Goal: Task Accomplishment & Management: Complete application form

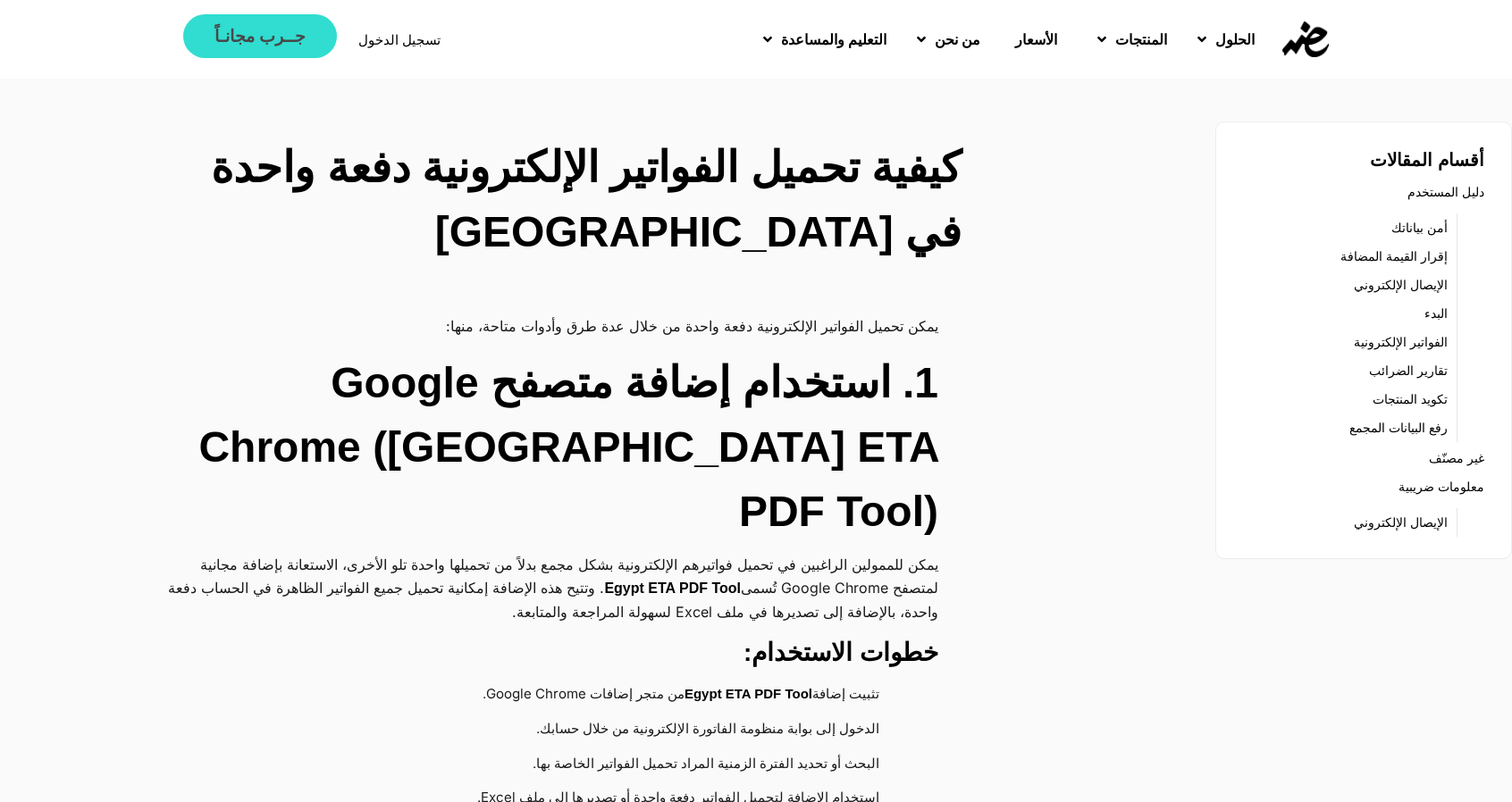
click at [259, 33] on span "جــرب مجانـاً" at bounding box center [261, 35] width 91 height 17
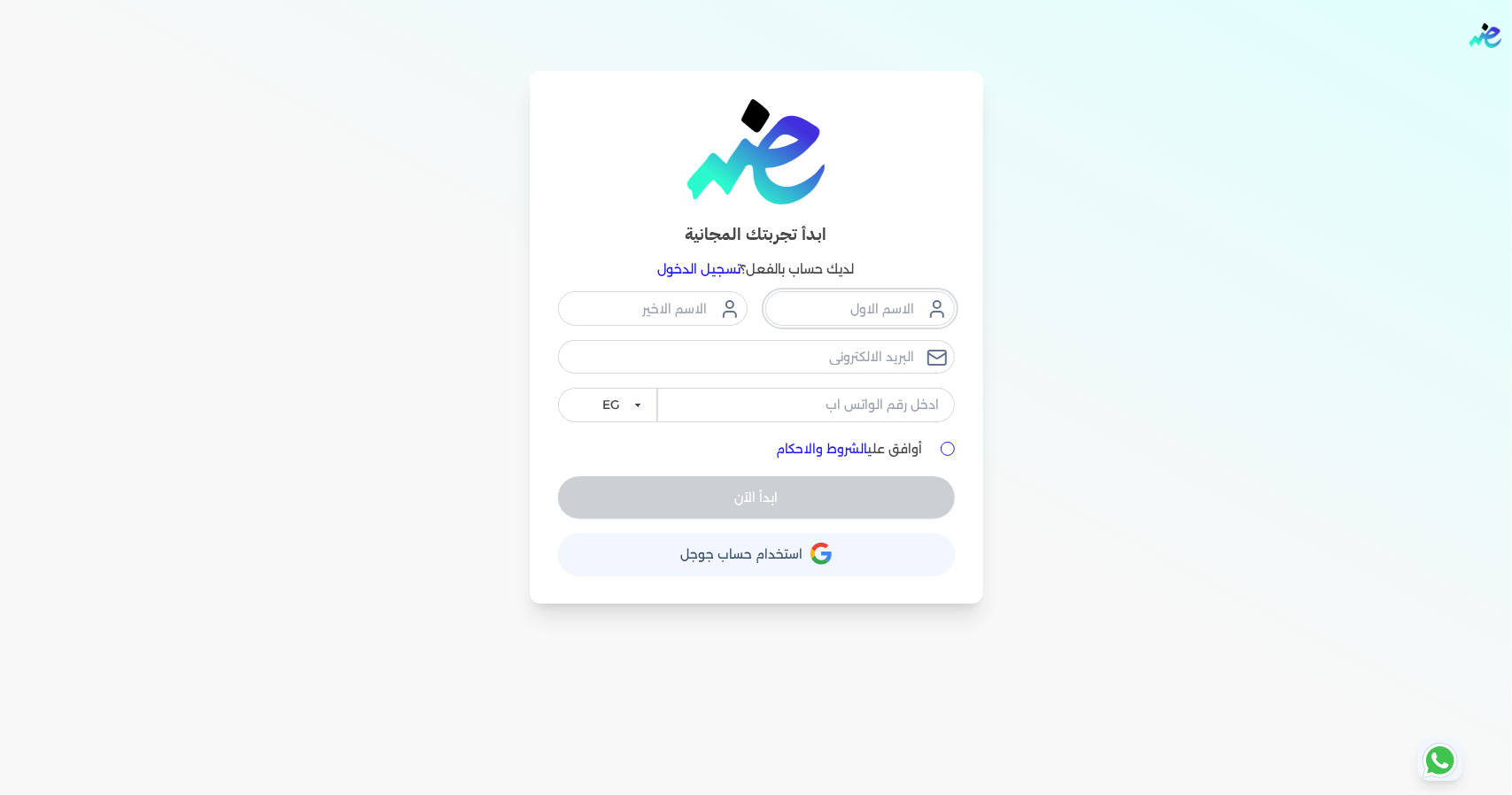
click at [824, 312] on input "text" at bounding box center [860, 307] width 190 height 34
type input "حسين"
click at [693, 311] on input "text" at bounding box center [652, 307] width 190 height 34
type input "مجدي"
click at [359, 284] on div "ابدأ تجربتك المجانية لديك حساب بالفعل؟ تسجيل الدخول حسين مجدي EG KSA أوافق علي …" at bounding box center [756, 337] width 1360 height 533
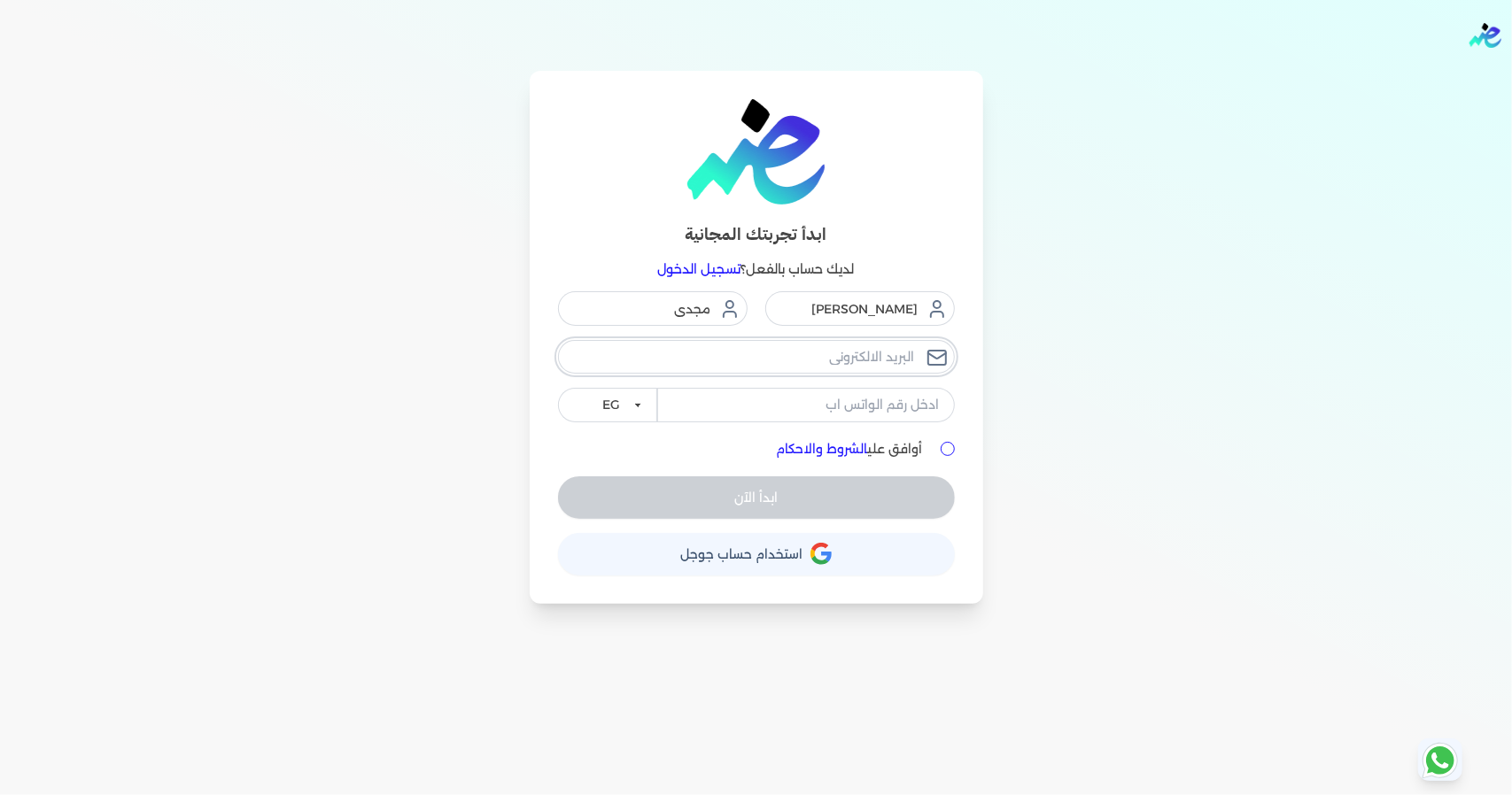
click at [861, 356] on input "email" at bounding box center [756, 357] width 397 height 34
paste input "[EMAIL_ADDRESS][DOMAIN_NAME]"
type input "[EMAIL_ADDRESS][DOMAIN_NAME]"
click at [863, 406] on input "tel" at bounding box center [806, 404] width 298 height 34
type input "01070026710"
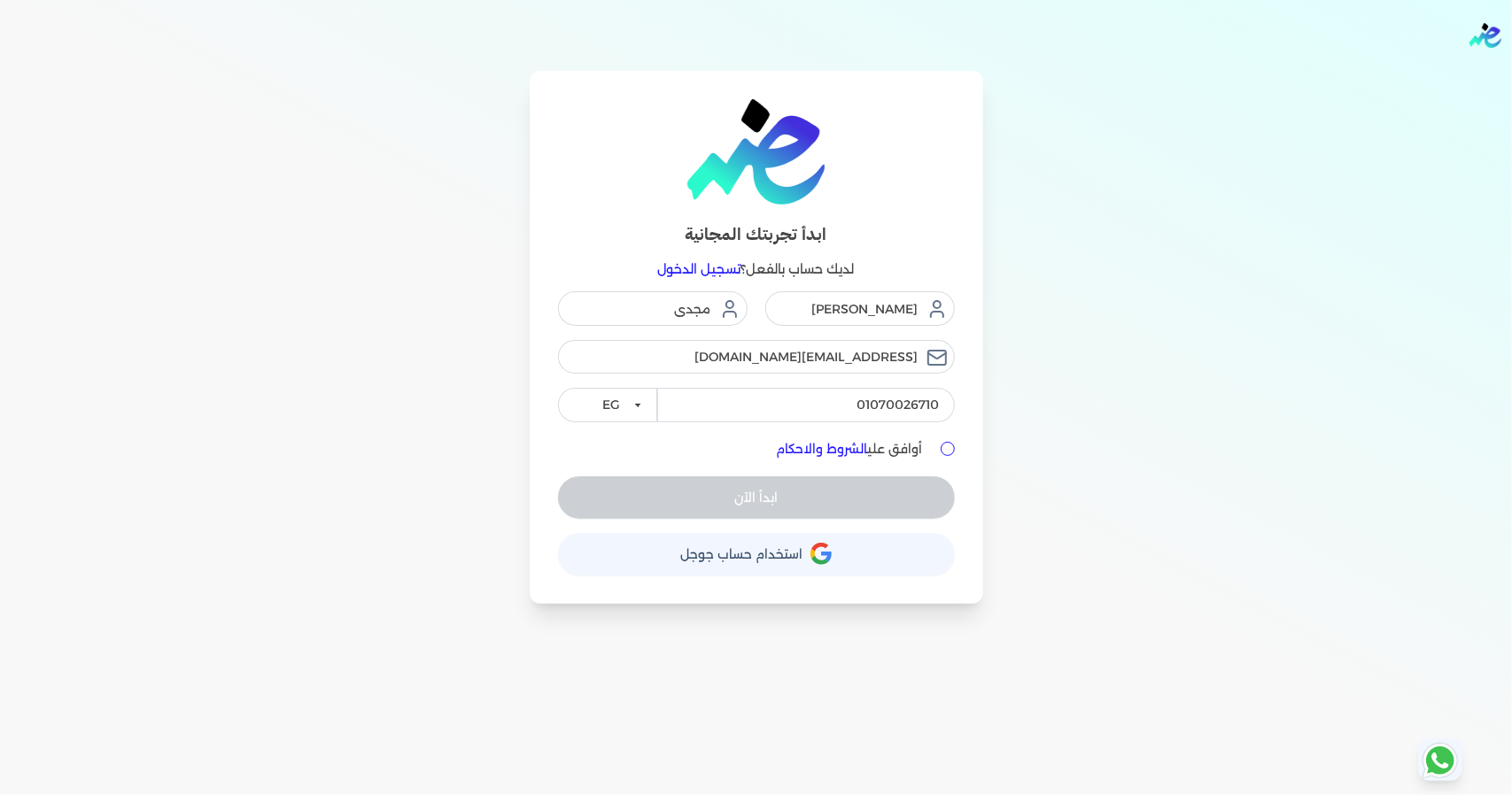
click at [946, 449] on input "أوافق علي الشروط والاحكام" at bounding box center [947, 449] width 14 height 14
checkbox input "true"
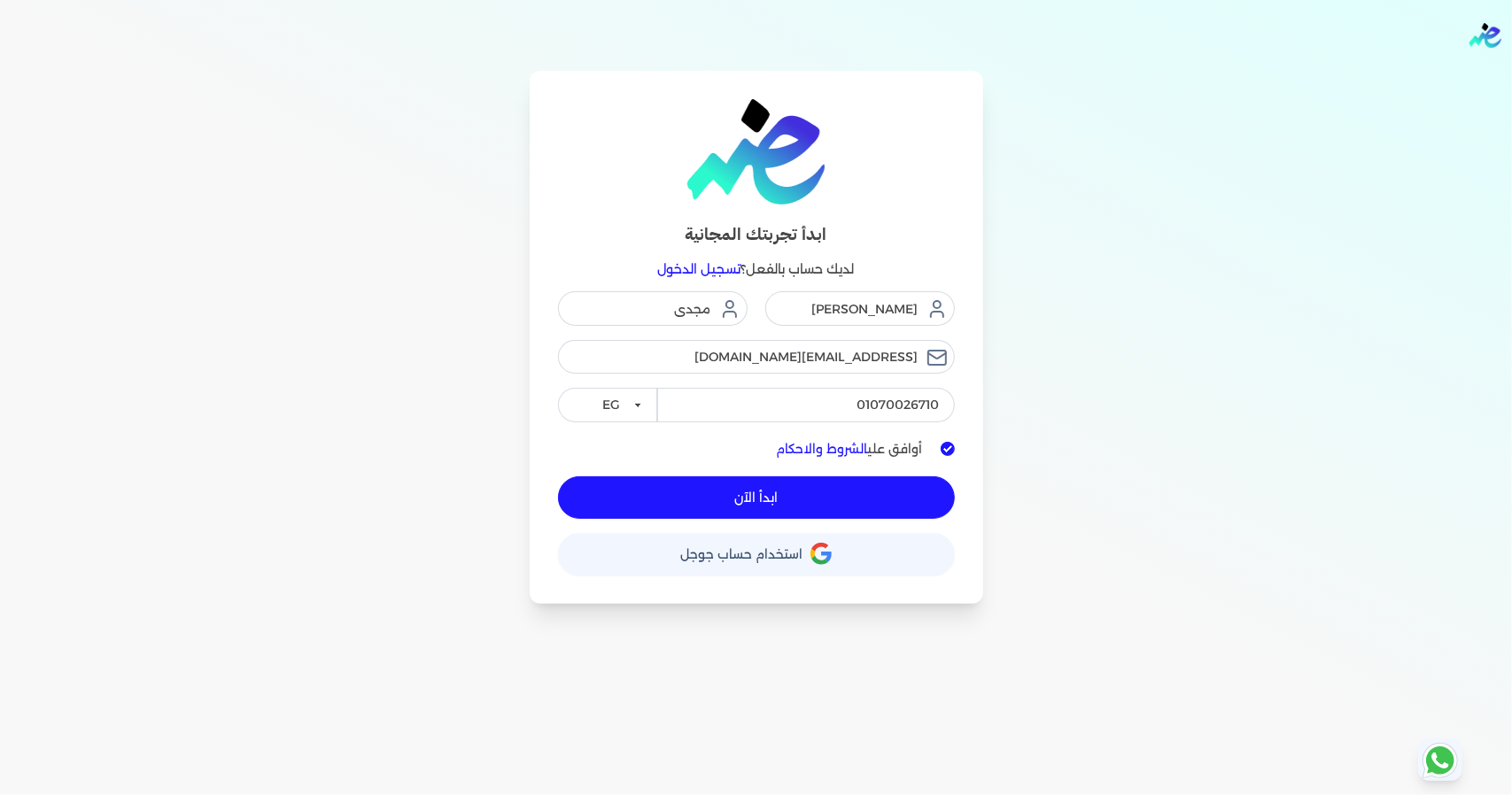
click at [813, 488] on button "ابدأ الآن" at bounding box center [756, 497] width 397 height 42
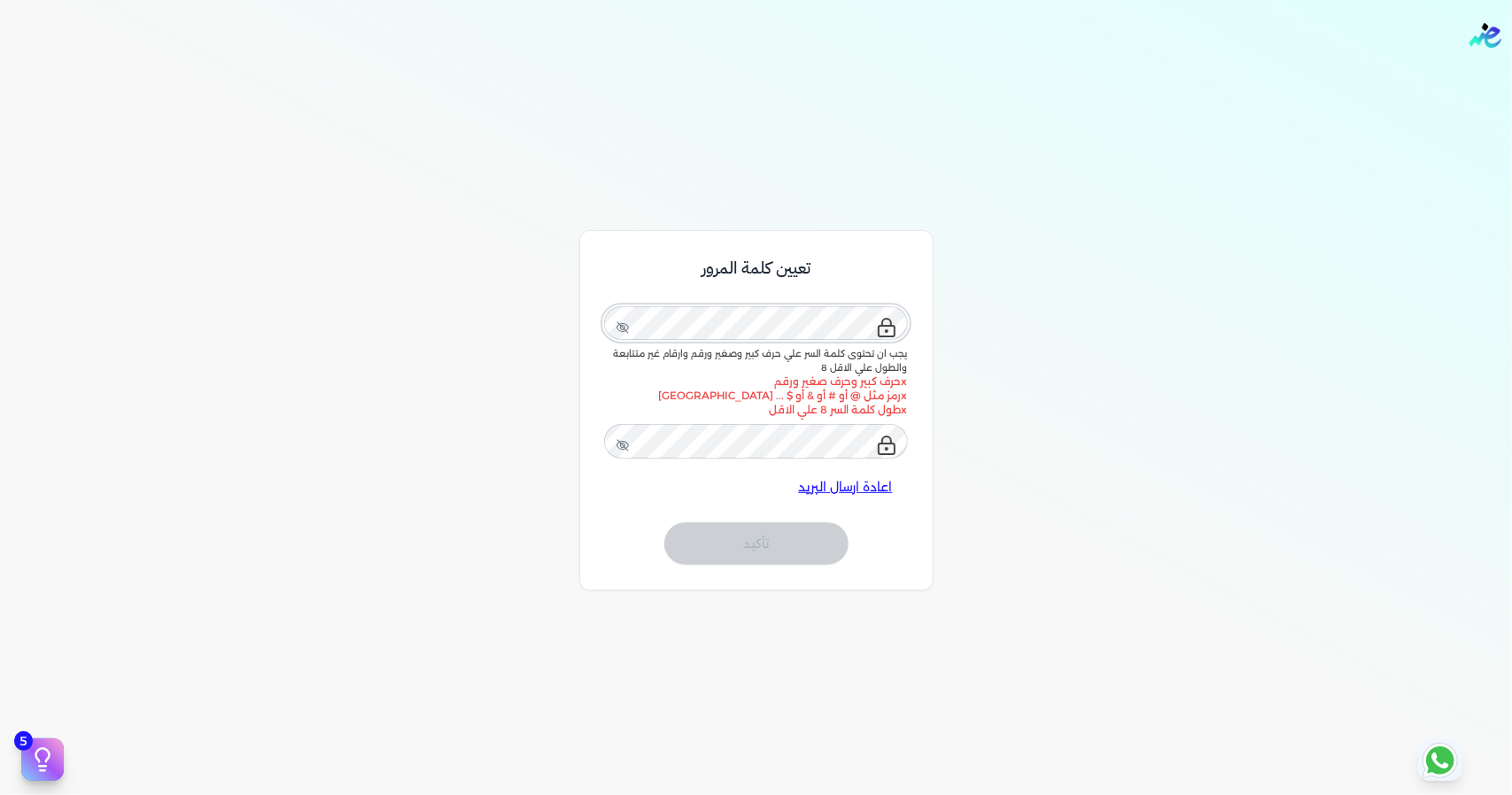
click at [1005, 340] on div "تعيين كلمة المرور يجب ان تحتوى كلمة السر علي حرف كبير وصغير ورقم وارقام غير متت…" at bounding box center [756, 581] width 1512 height 795
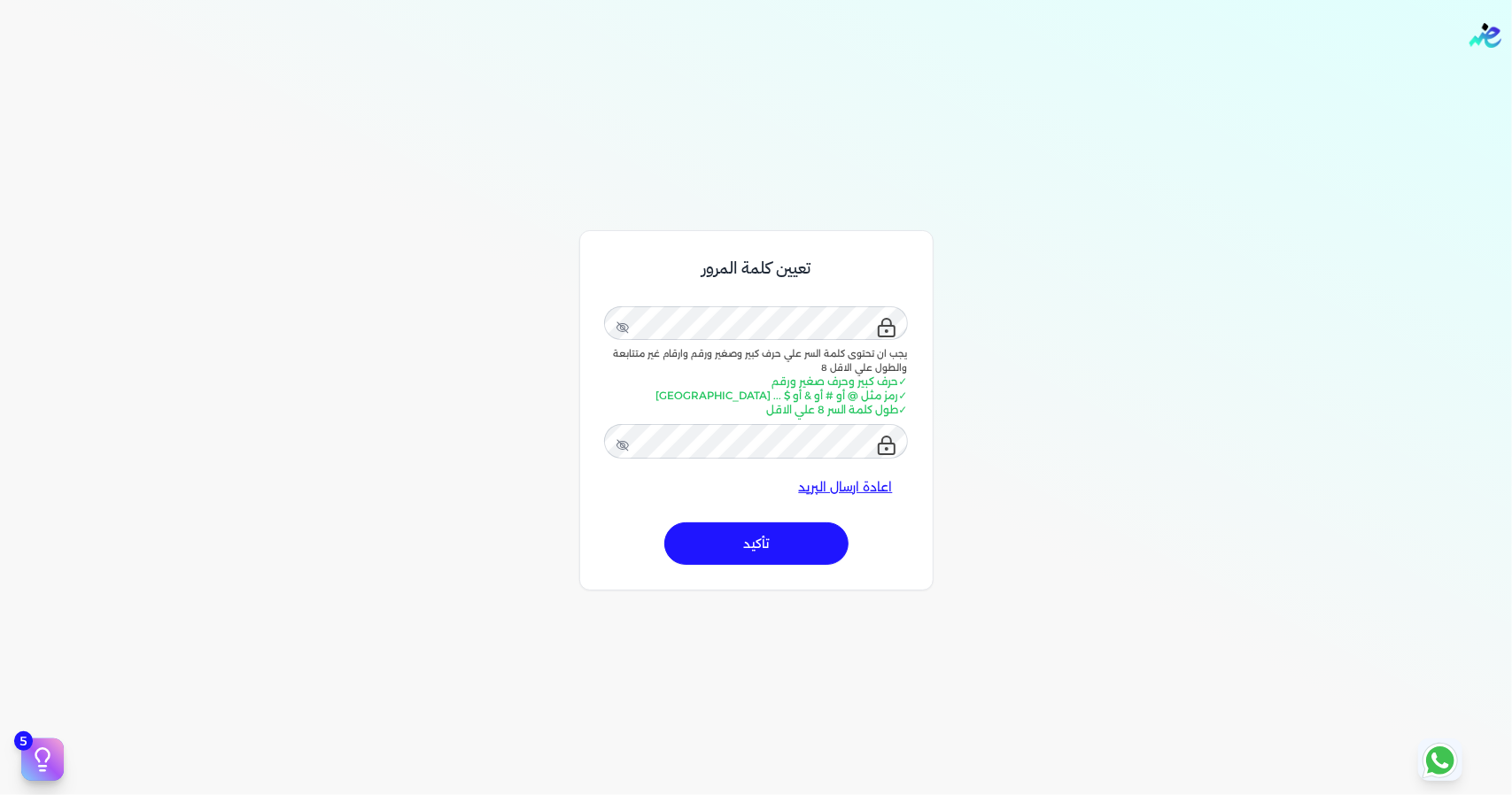
click at [776, 541] on button "تأكيد" at bounding box center [756, 543] width 184 height 42
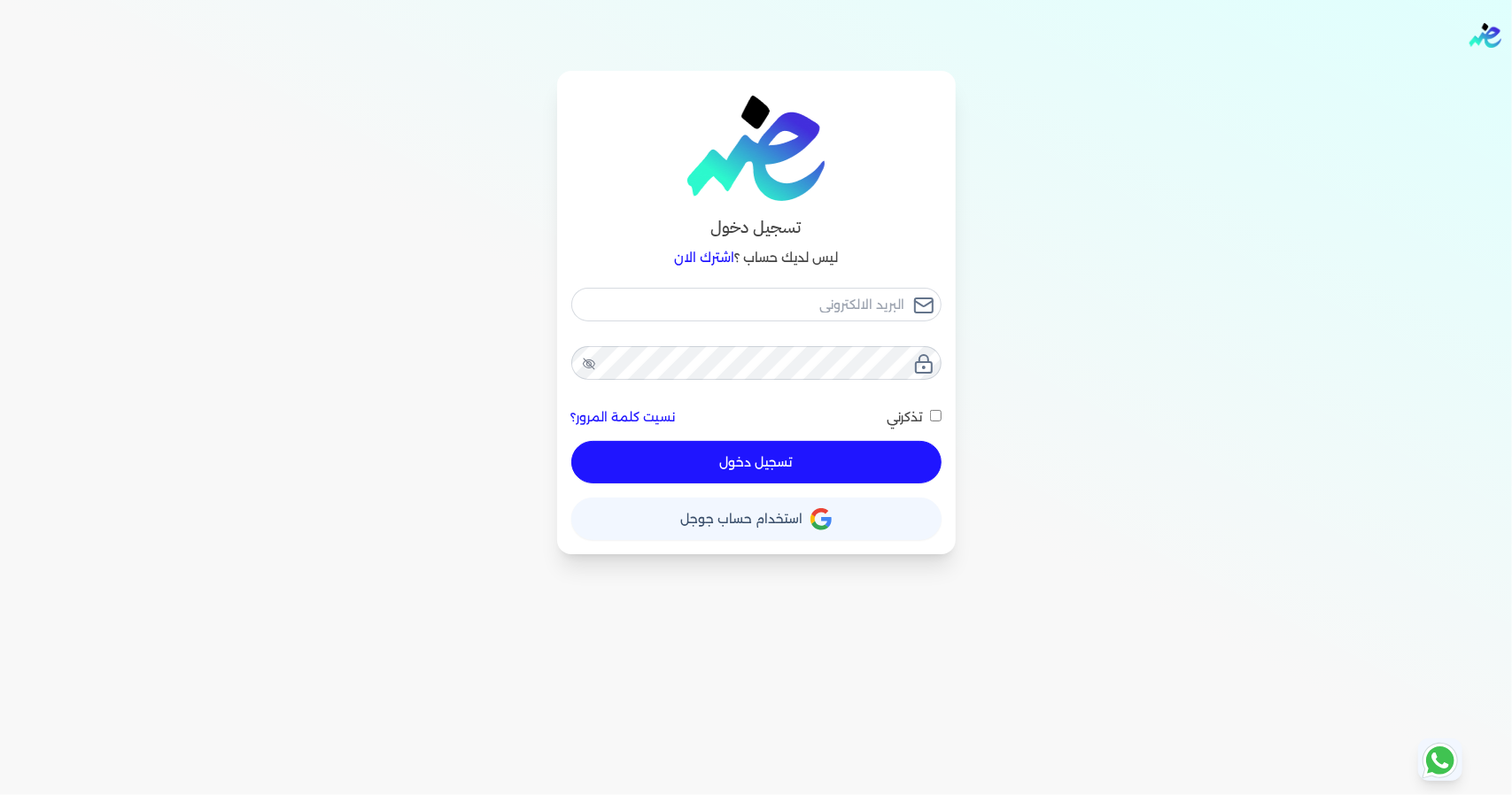
click at [750, 459] on button "تسجيل دخول" at bounding box center [756, 463] width 370 height 42
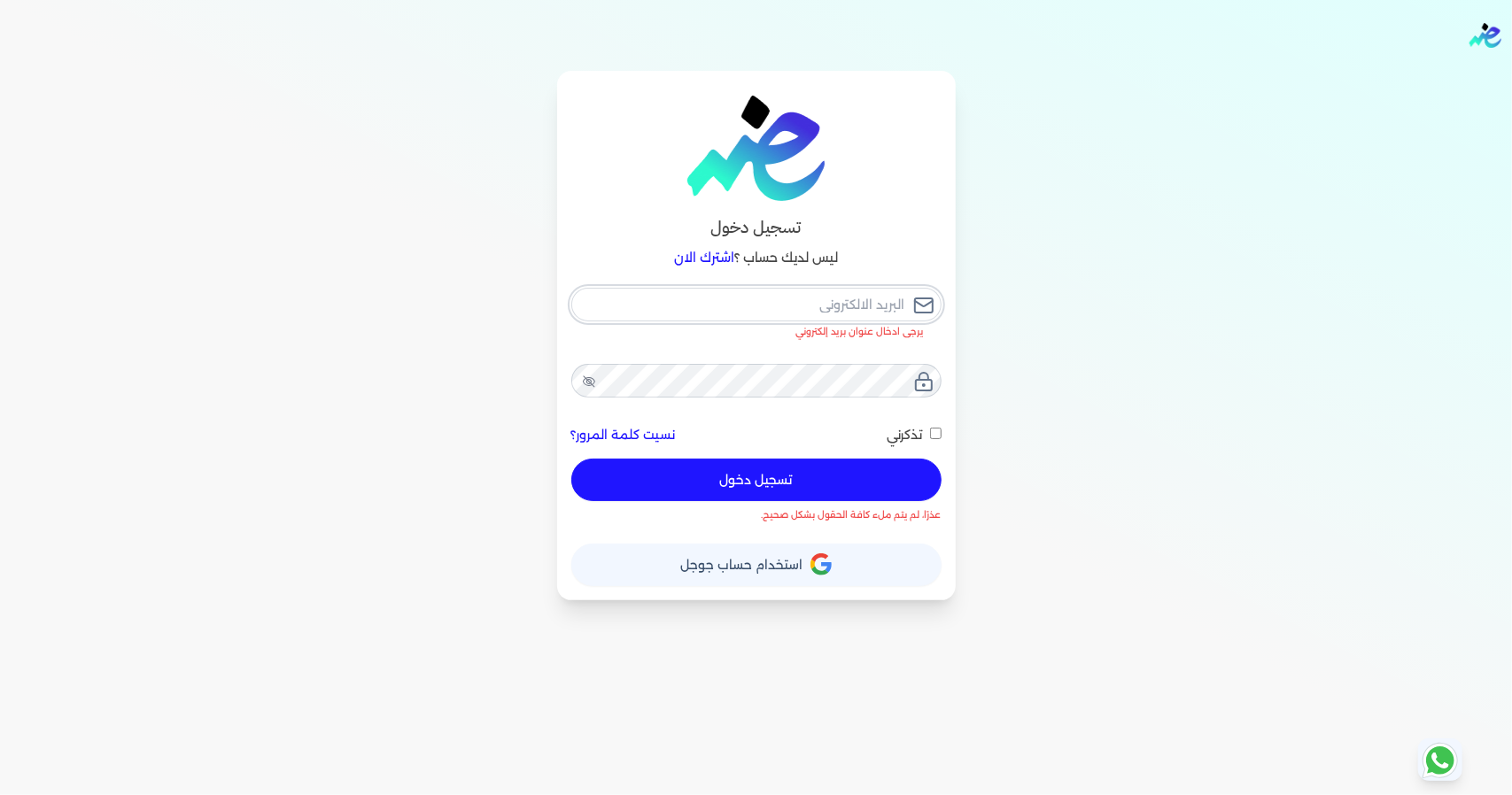
click at [807, 302] on input "email" at bounding box center [756, 305] width 370 height 34
click at [835, 486] on button "تسجيل دخول" at bounding box center [756, 480] width 370 height 42
checkbox input "false"
click at [859, 299] on input "email" at bounding box center [756, 305] width 370 height 34
type input "d"
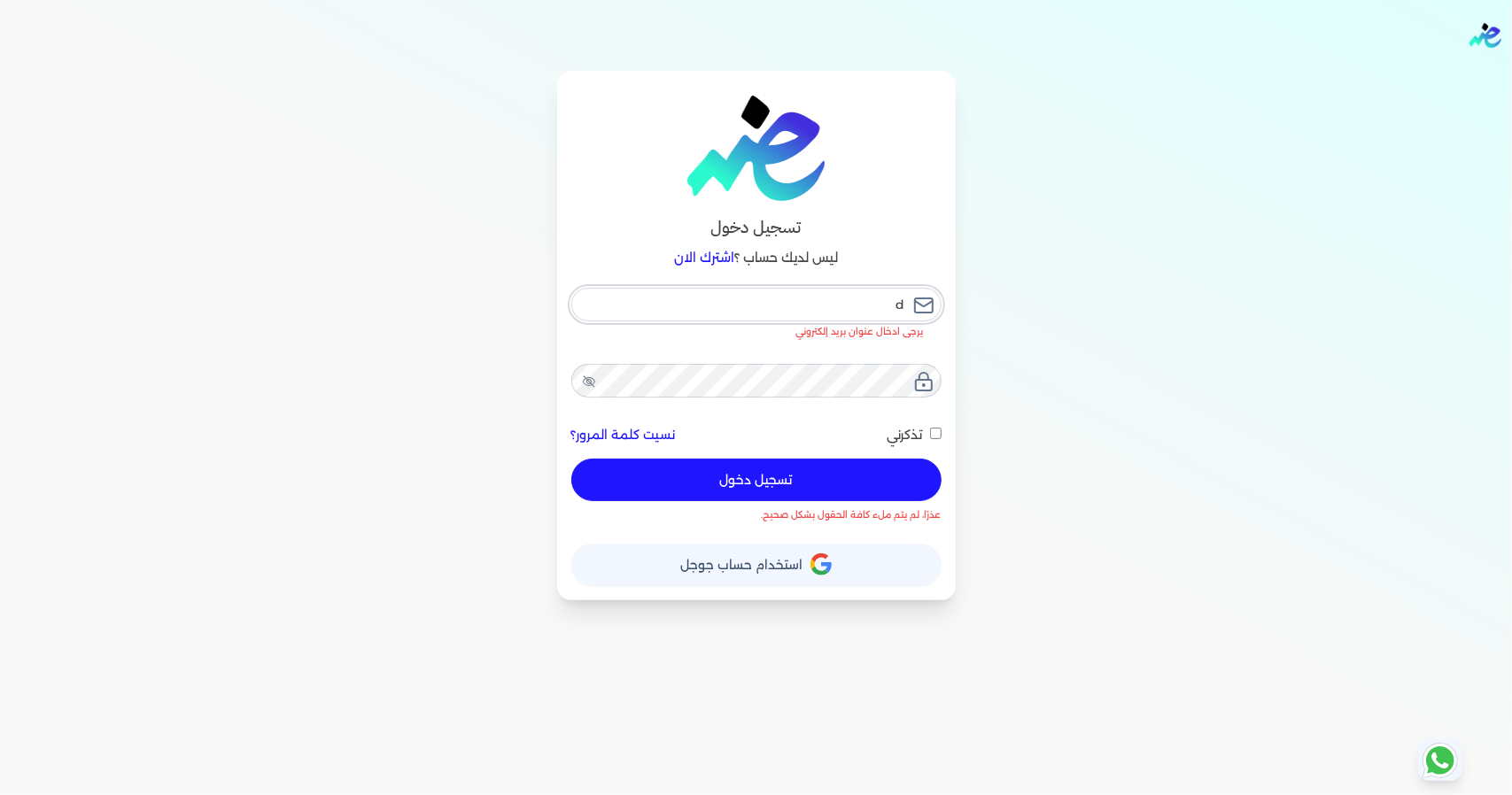
checkbox input "false"
click at [810, 310] on input "email" at bounding box center [756, 305] width 370 height 34
paste input "[EMAIL_ADDRESS][DOMAIN_NAME]"
type input "[EMAIL_ADDRESS][DOMAIN_NAME]"
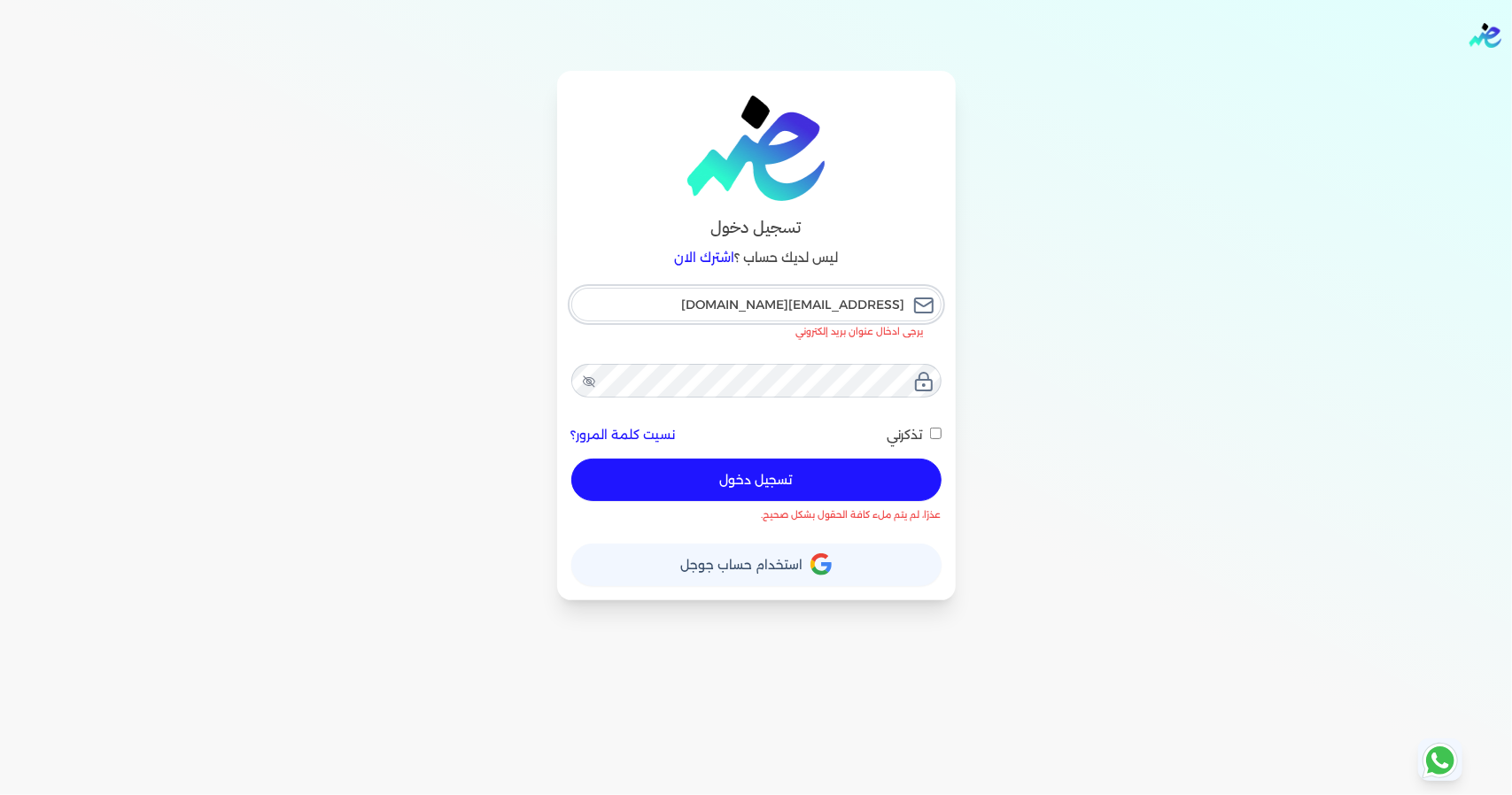
checkbox input "false"
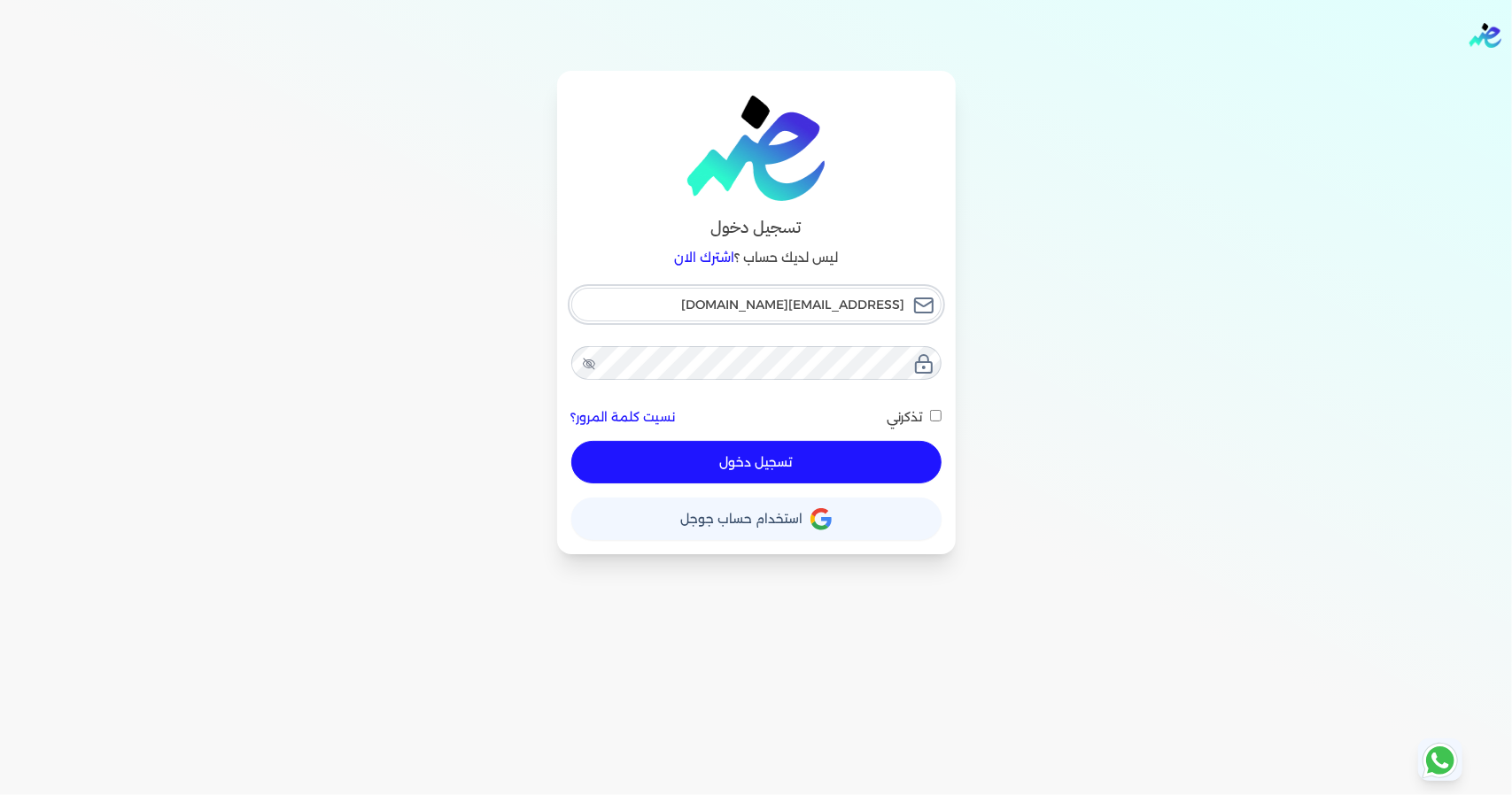
type input "[EMAIL_ADDRESS][DOMAIN_NAME]"
click at [937, 413] on input "تذكرني" at bounding box center [936, 415] width 12 height 12
checkbox input "true"
click at [788, 464] on button "تسجيل دخول" at bounding box center [756, 463] width 370 height 42
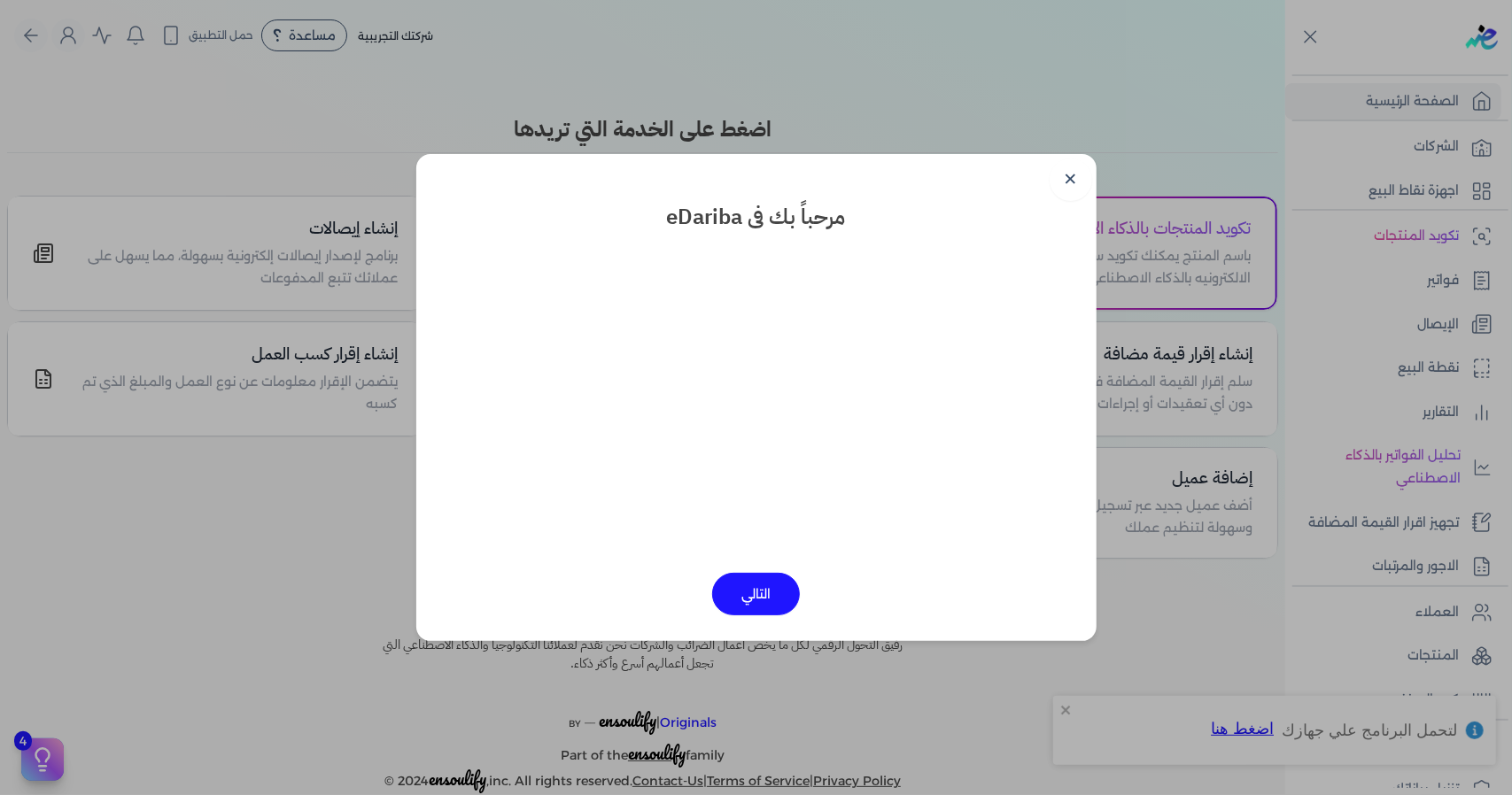
click at [769, 596] on button "التالي" at bounding box center [756, 595] width 88 height 42
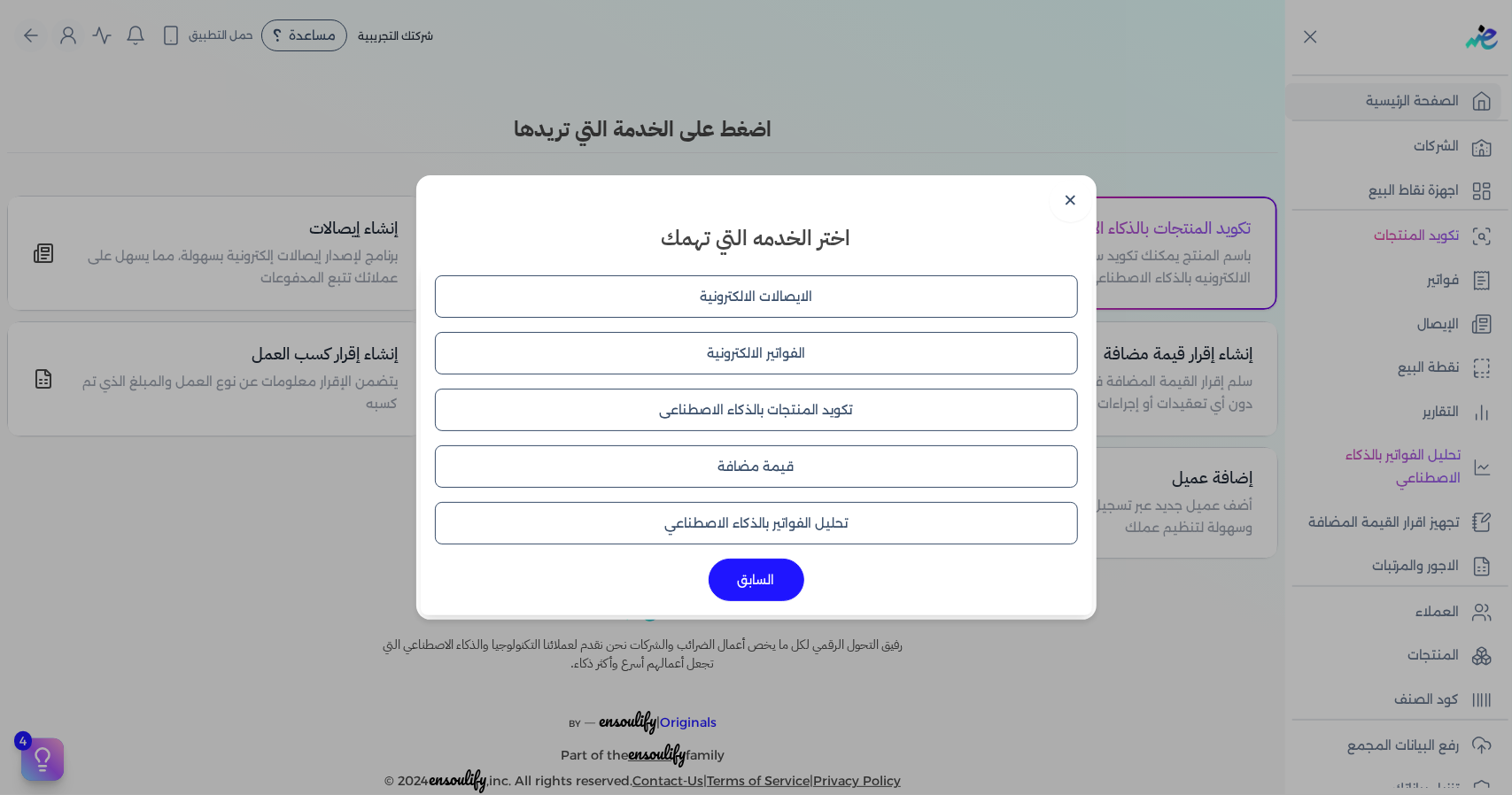
click at [779, 362] on button "الفواتير الالكترونية" at bounding box center [756, 354] width 643 height 42
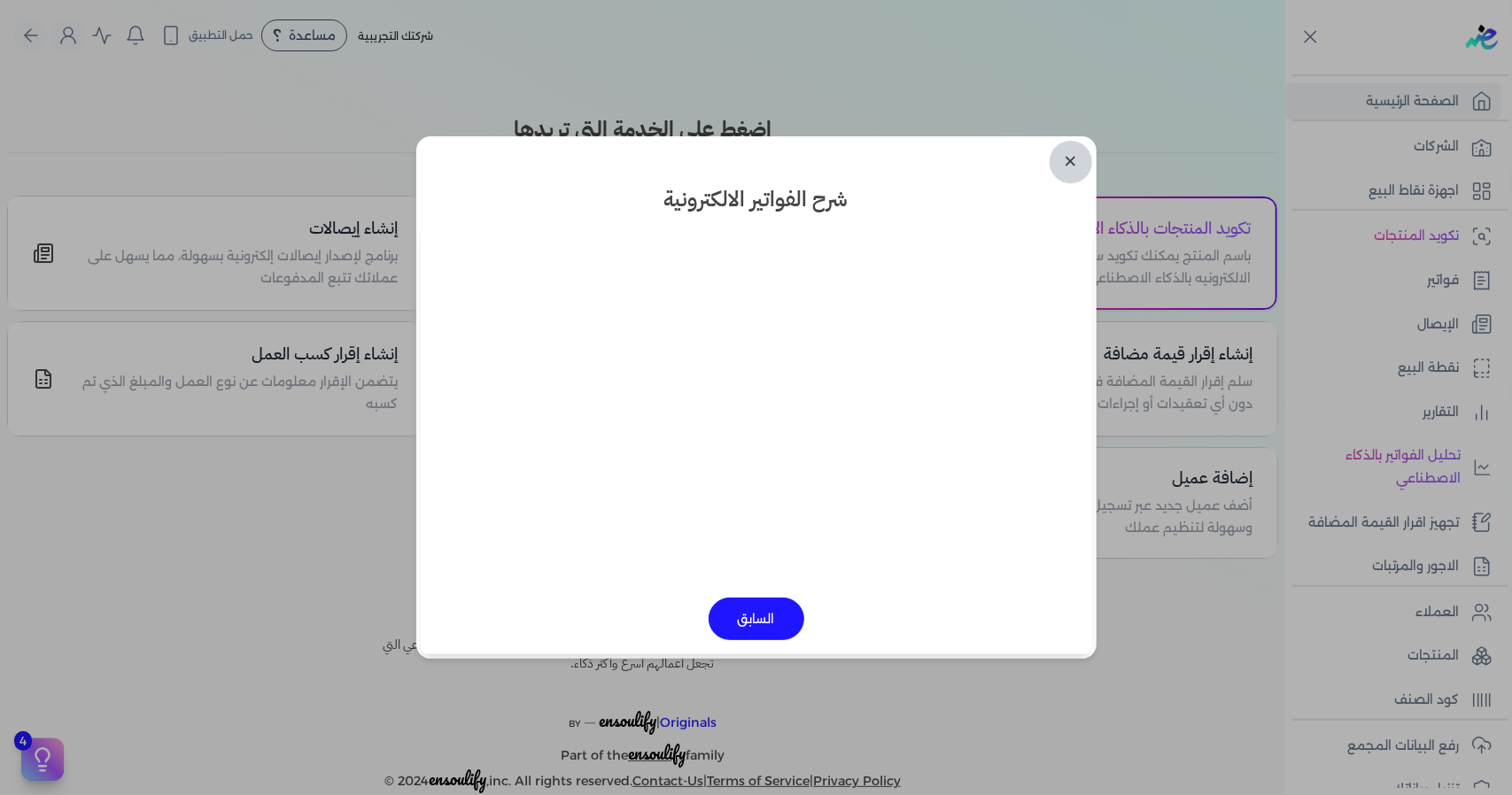
click at [1064, 153] on link "✕" at bounding box center [1071, 162] width 42 height 42
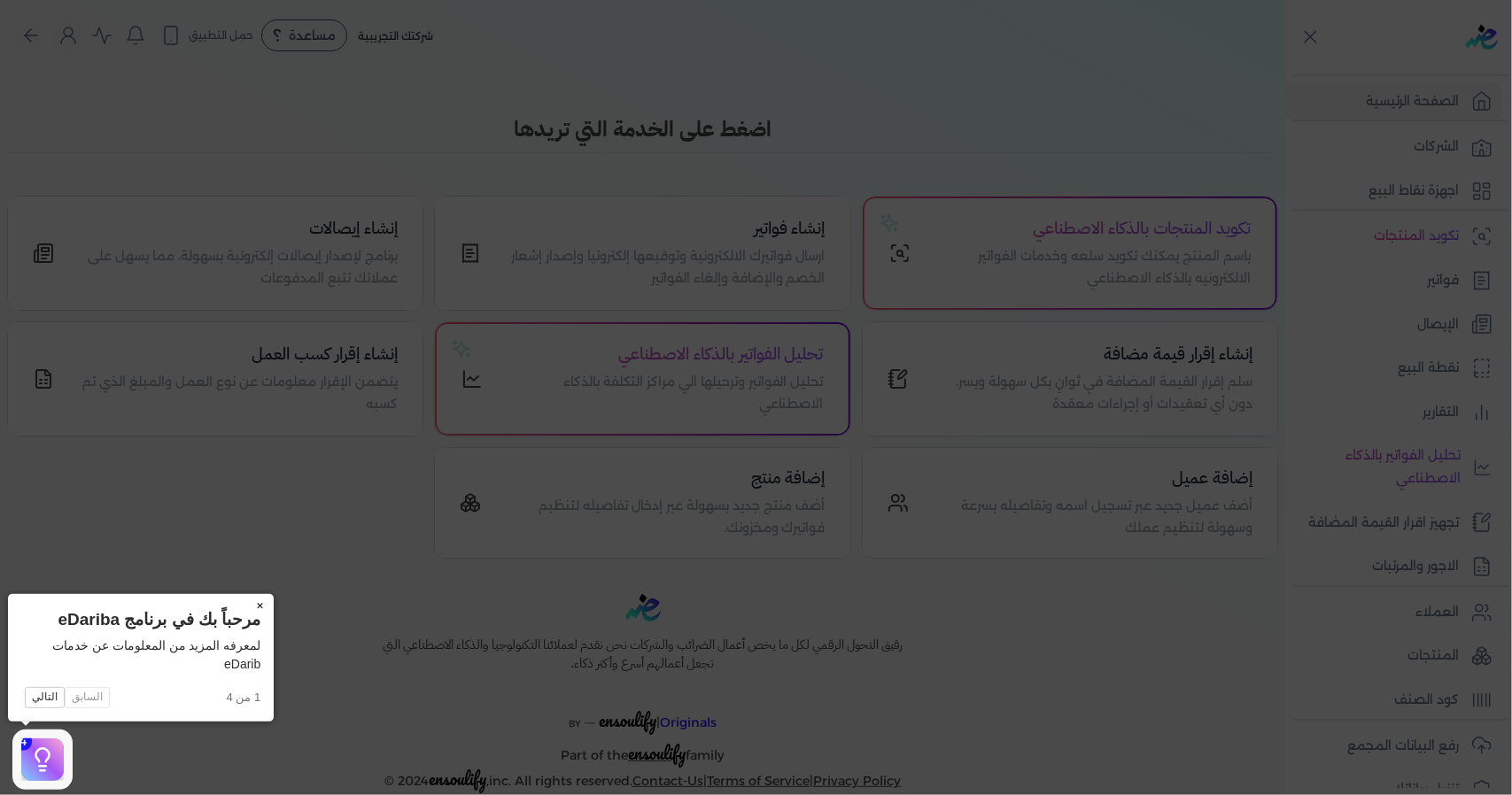
click at [258, 608] on button "×" at bounding box center [259, 607] width 28 height 25
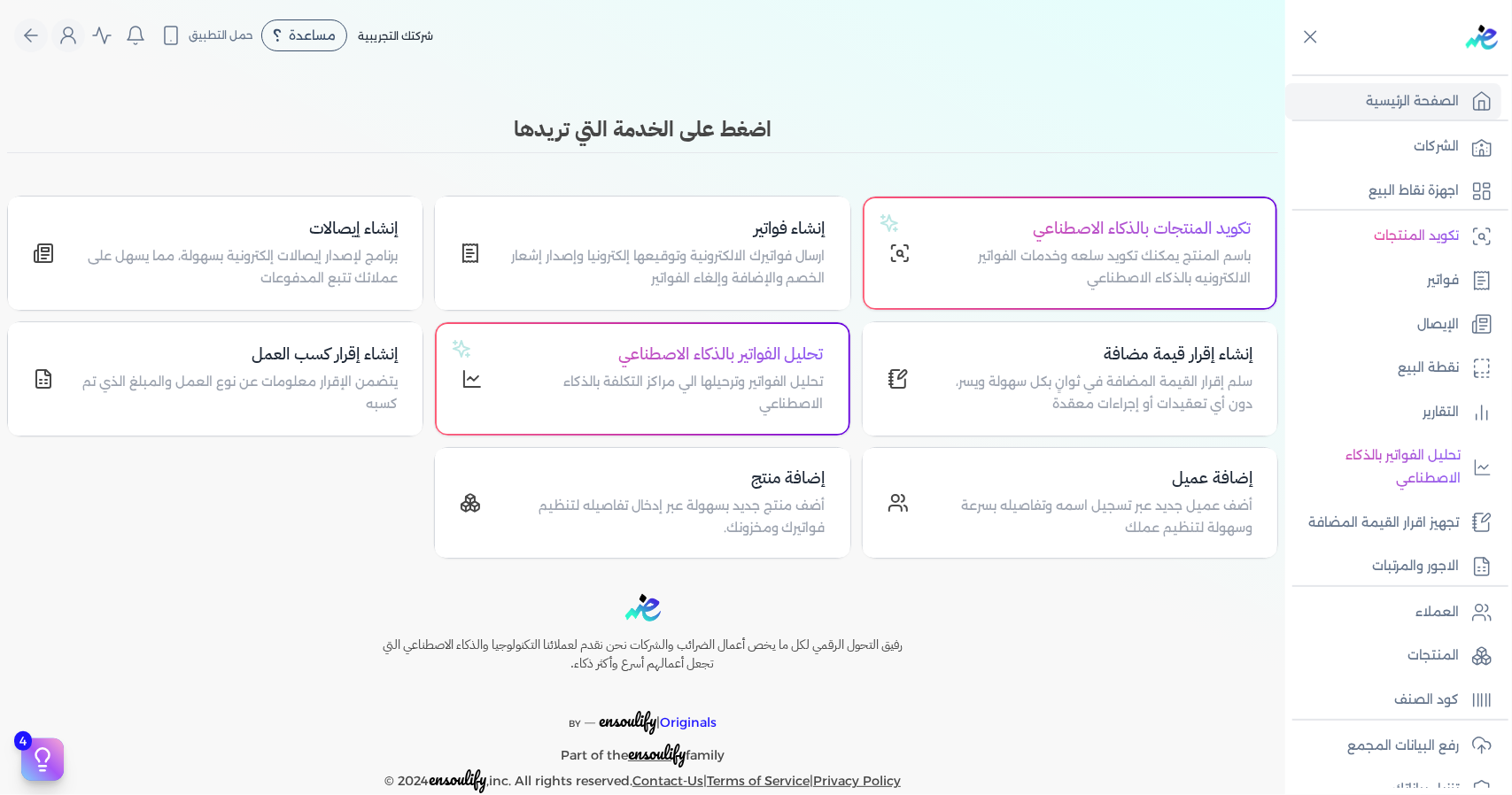
click at [396, 490] on div "تكويد المنتجات بالذكاء الاصطناعي باسم المنتج يمكنك تكويد سلعه وخدمات الفواتير ا…" at bounding box center [642, 377] width 1271 height 363
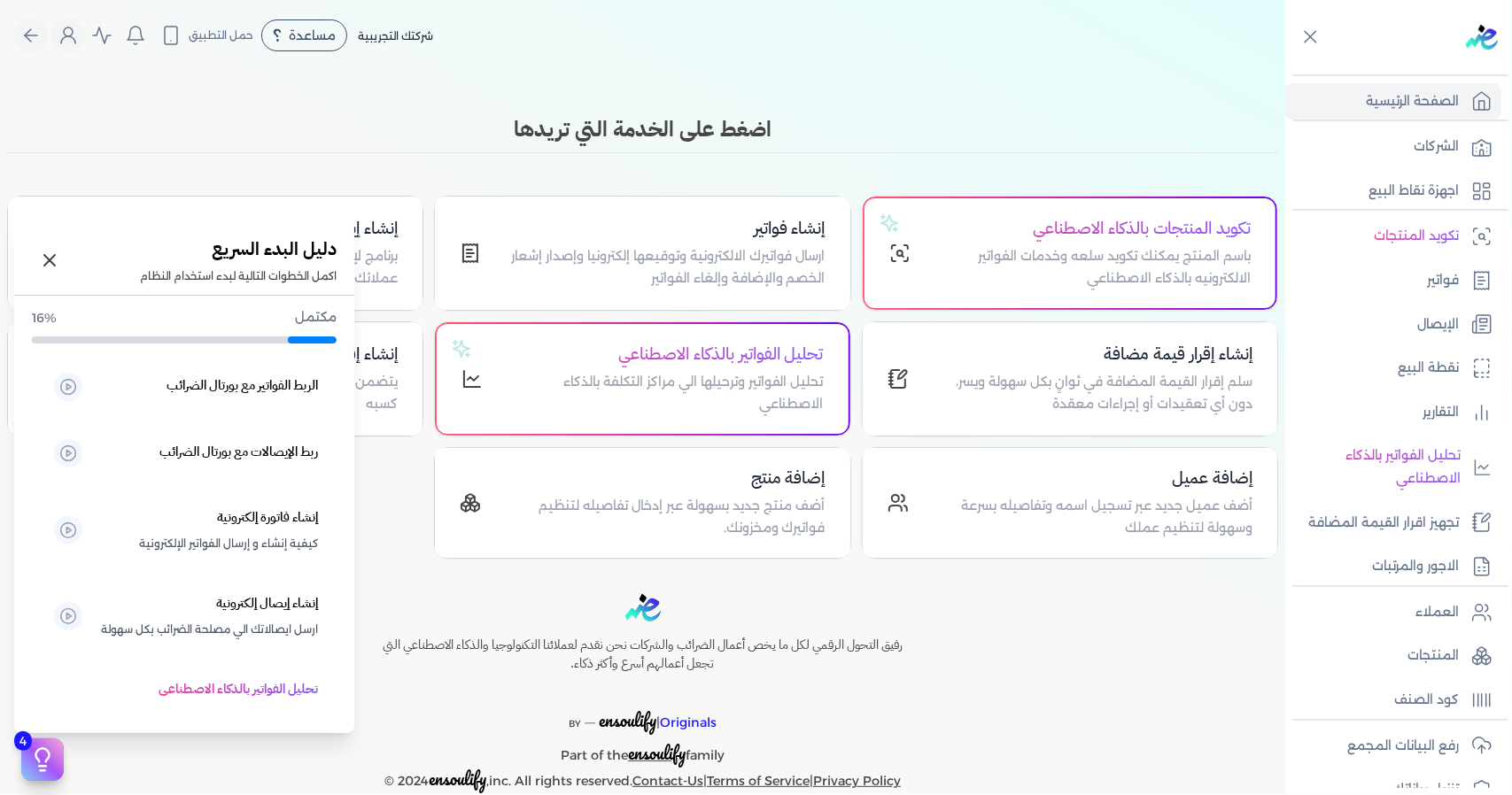
click at [36, 759] on icon at bounding box center [42, 760] width 27 height 27
click at [51, 267] on icon at bounding box center [49, 260] width 21 height 21
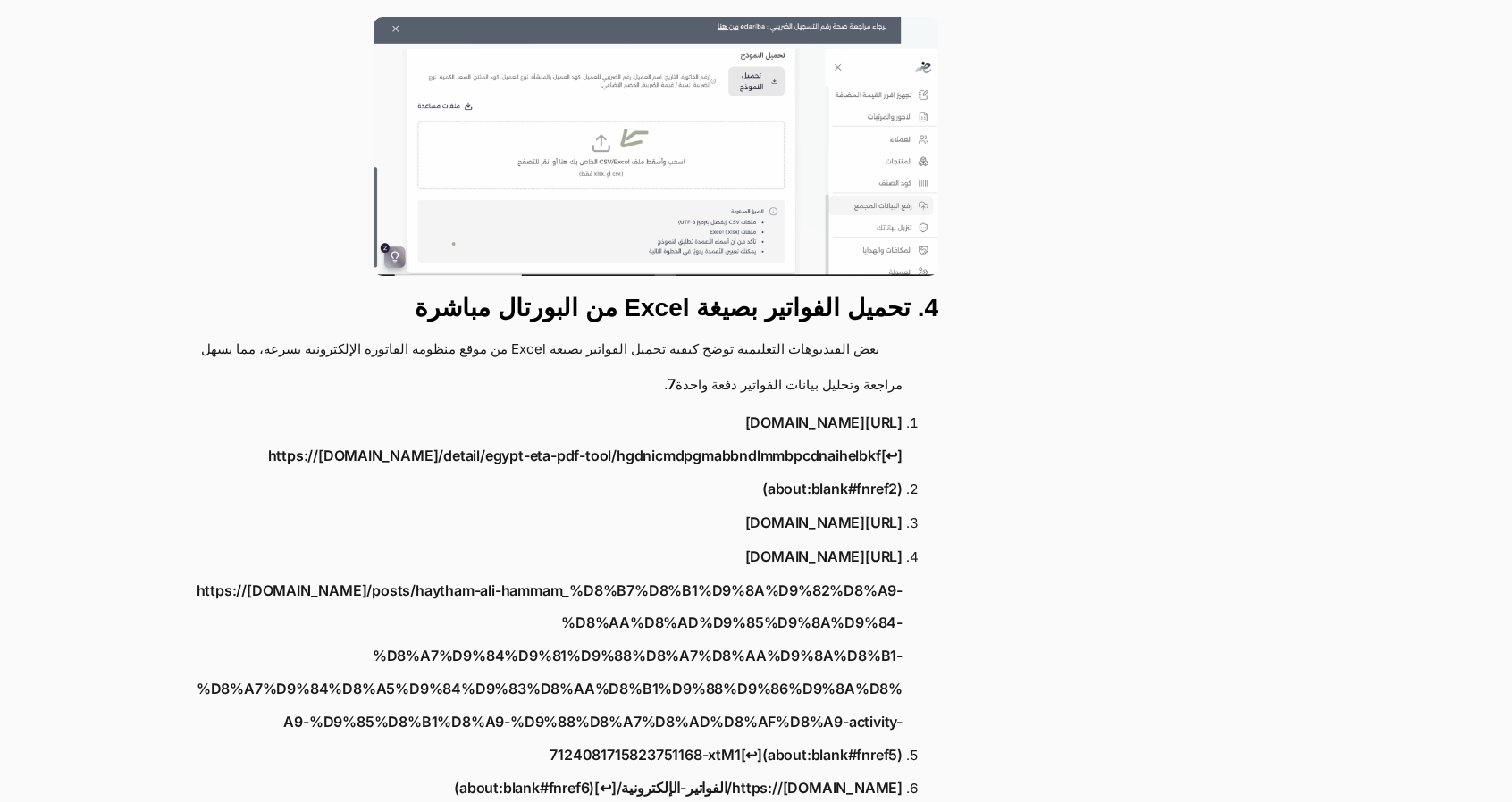
scroll to position [4992, 0]
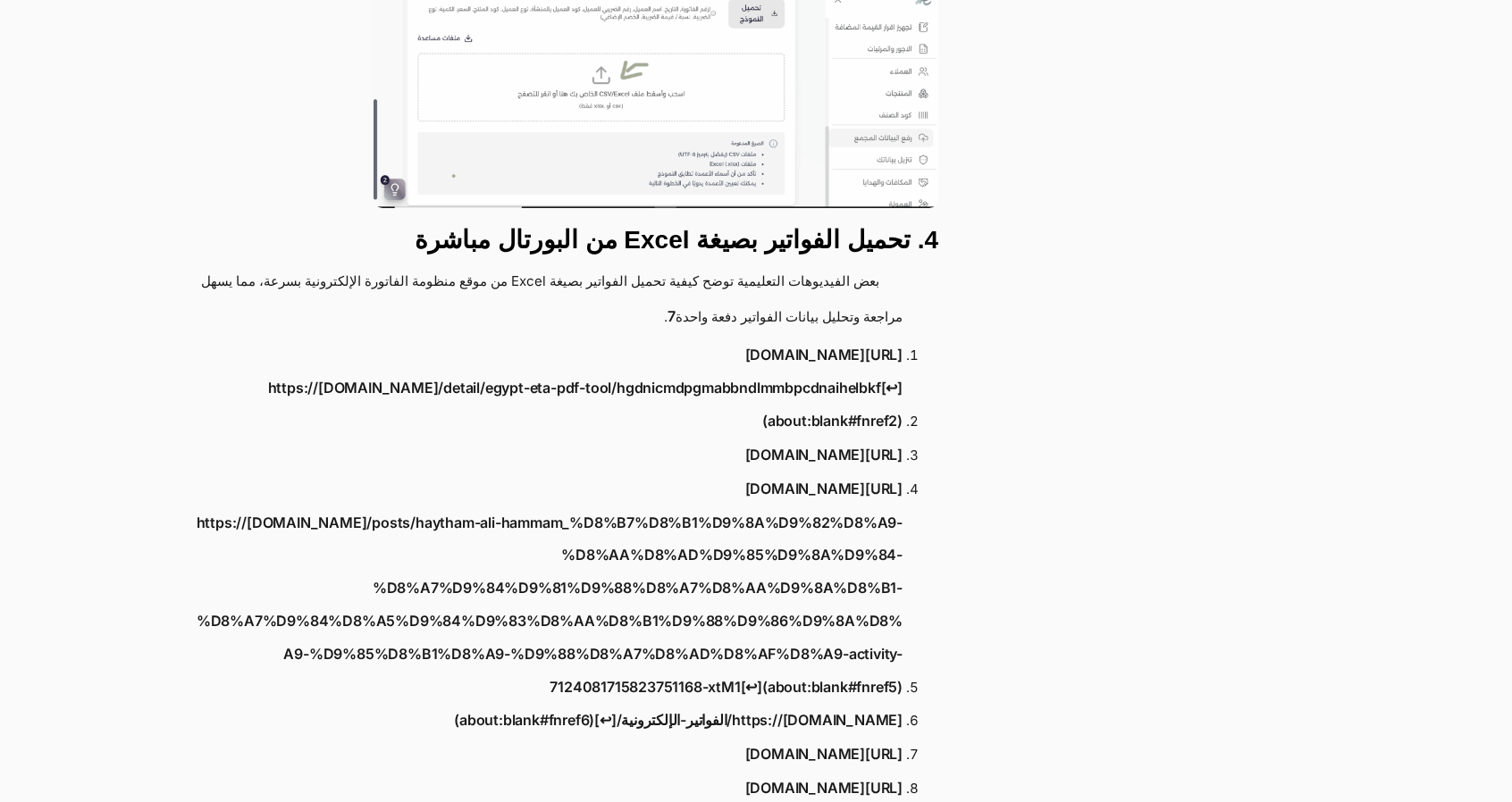
click at [769, 338] on link "https://www.youtube.com/watch?v=o7s6jU27ta4[↩︎](about:blank#fnref1)" at bounding box center [824, 355] width 158 height 33
